Goal: Information Seeking & Learning: Learn about a topic

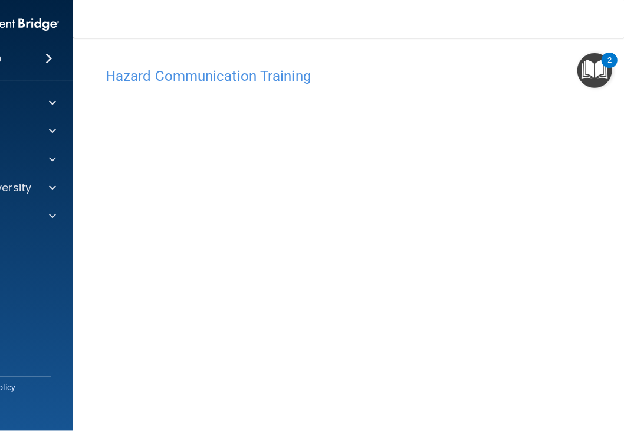
click at [342, 46] on main "Hazard Communication Training This course doesn’t expire until . Are you sure y…" at bounding box center [406, 234] width 667 height 393
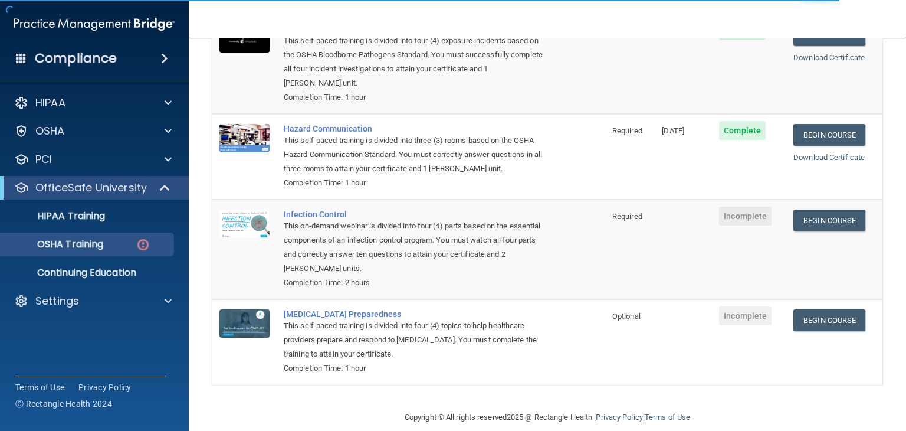
scroll to position [168, 0]
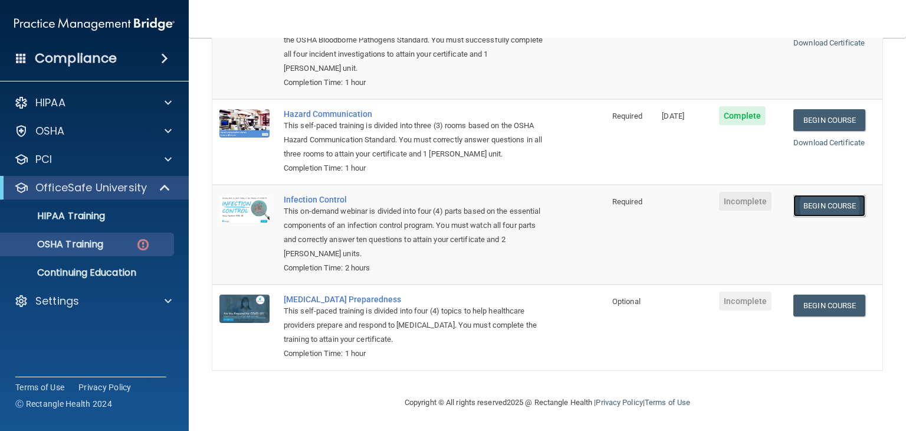
click at [816, 204] on link "Begin Course" at bounding box center [829, 206] width 72 height 22
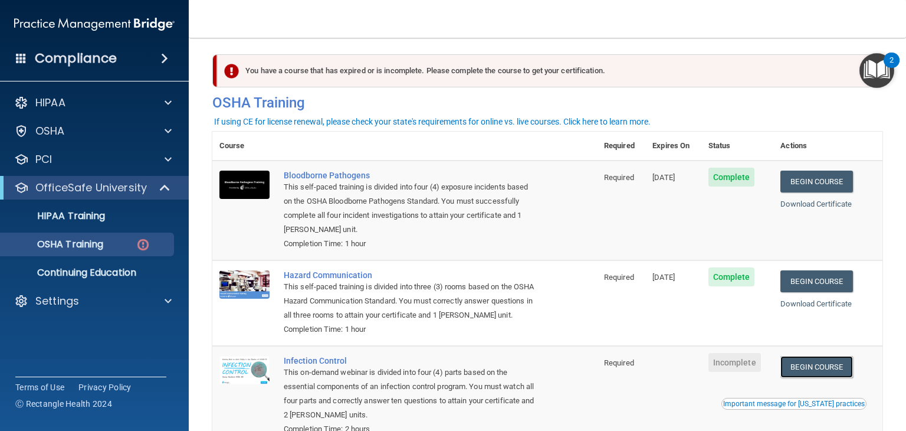
scroll to position [0, 0]
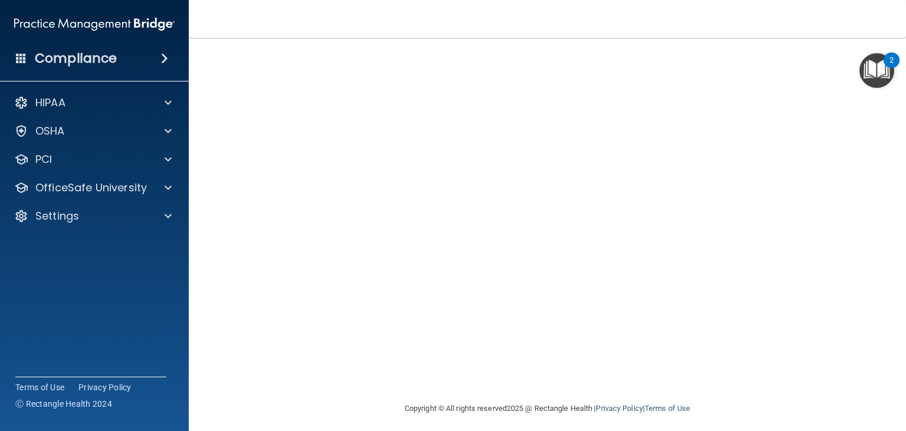
scroll to position [74, 0]
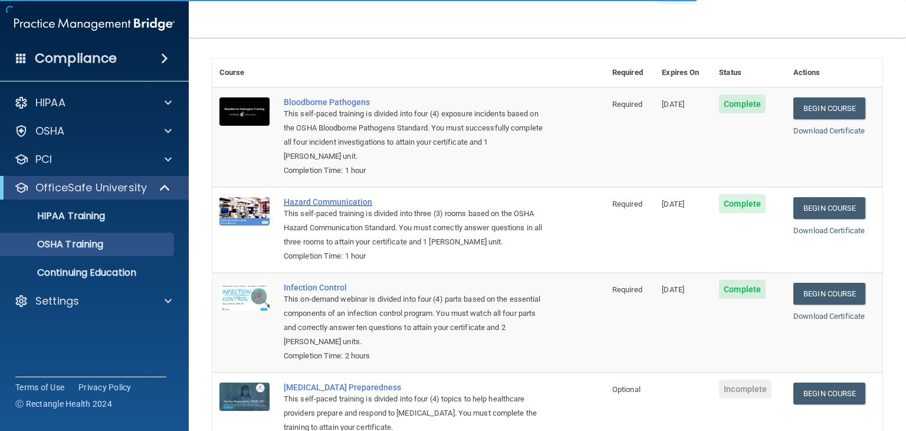
scroll to position [135, 0]
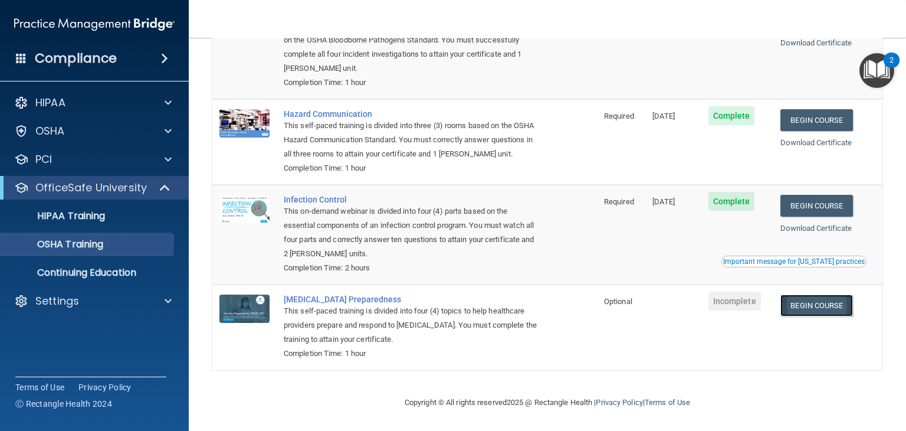
click at [806, 316] on link "Begin Course" at bounding box center [816, 305] width 72 height 22
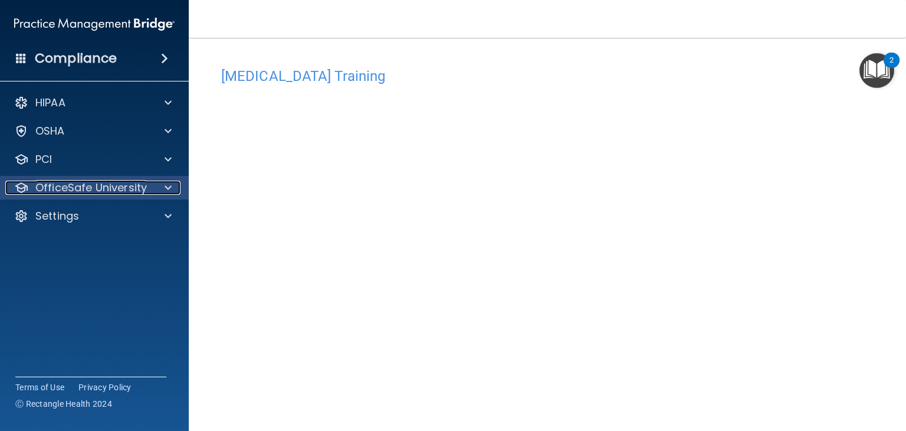
click at [156, 181] on div at bounding box center [166, 188] width 29 height 14
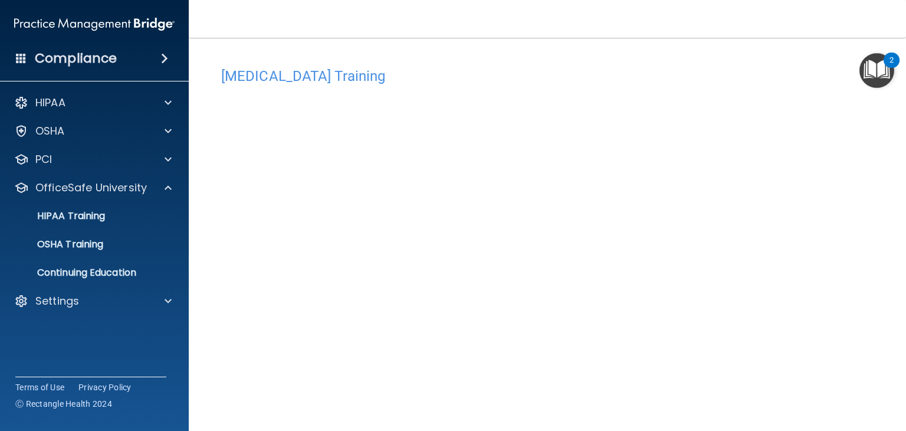
click at [129, 258] on ul "HIPAA Training OSHA Training Continuing Education" at bounding box center [95, 241] width 214 height 85
click at [129, 251] on link "OSHA Training" at bounding box center [81, 244] width 186 height 24
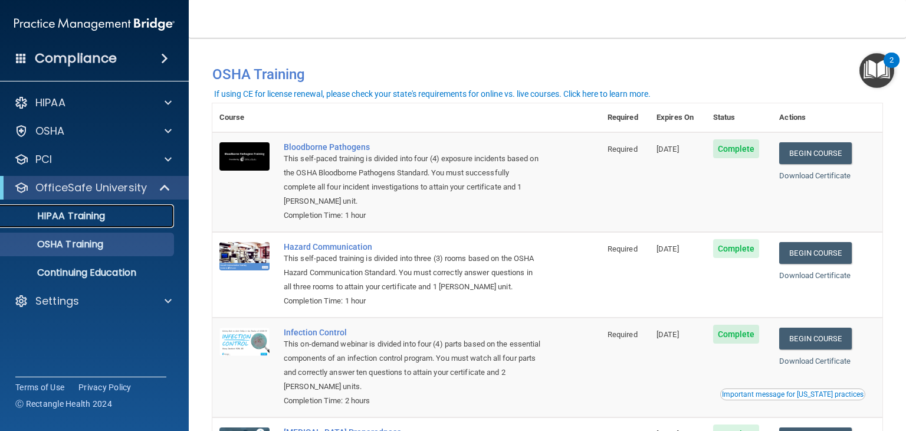
click at [83, 213] on p "HIPAA Training" at bounding box center [56, 216] width 97 height 12
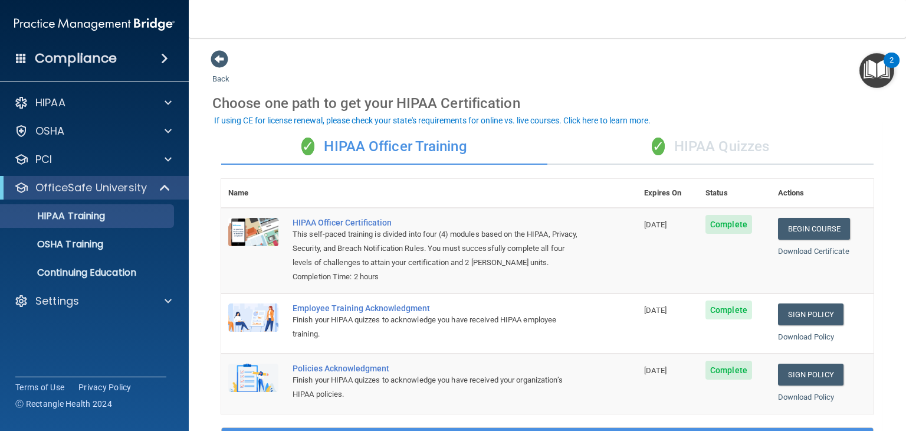
click at [712, 139] on div "✓ HIPAA Quizzes" at bounding box center [710, 146] width 326 height 35
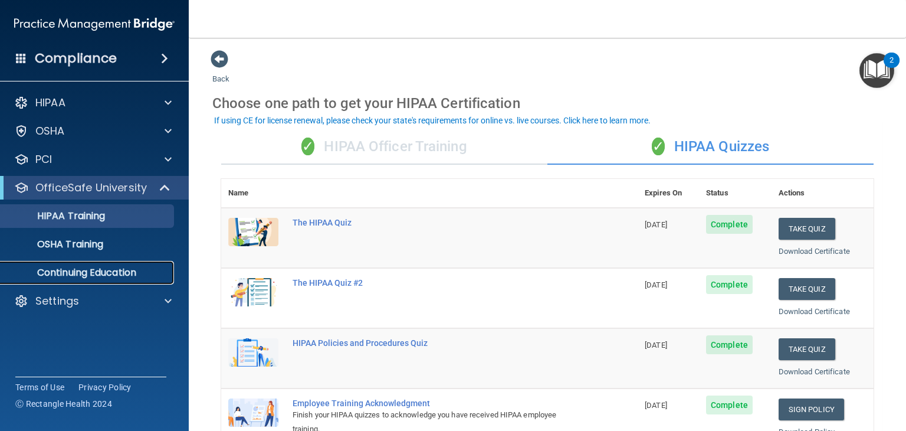
click at [68, 270] on p "Continuing Education" at bounding box center [88, 273] width 161 height 12
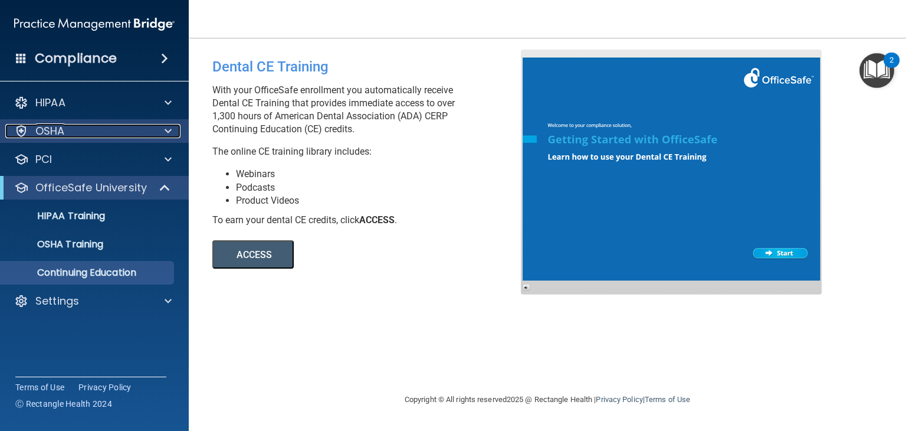
click at [92, 132] on div "OSHA" at bounding box center [78, 131] width 146 height 14
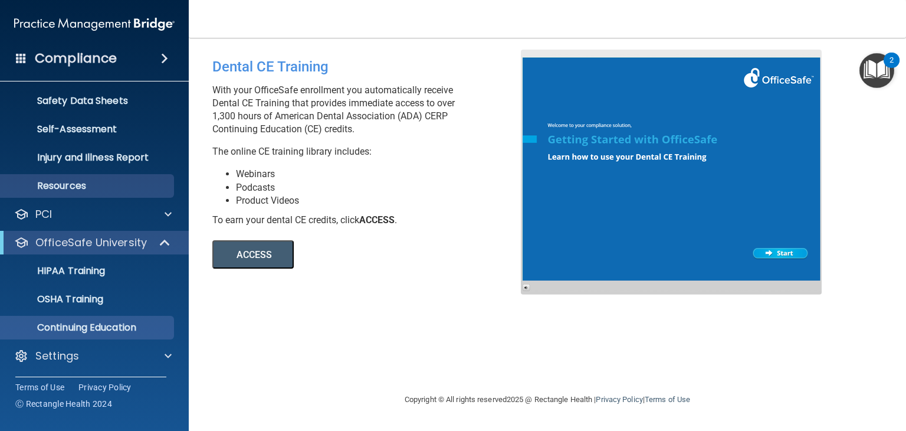
scroll to position [87, 0]
